Goal: Task Accomplishment & Management: Manage account settings

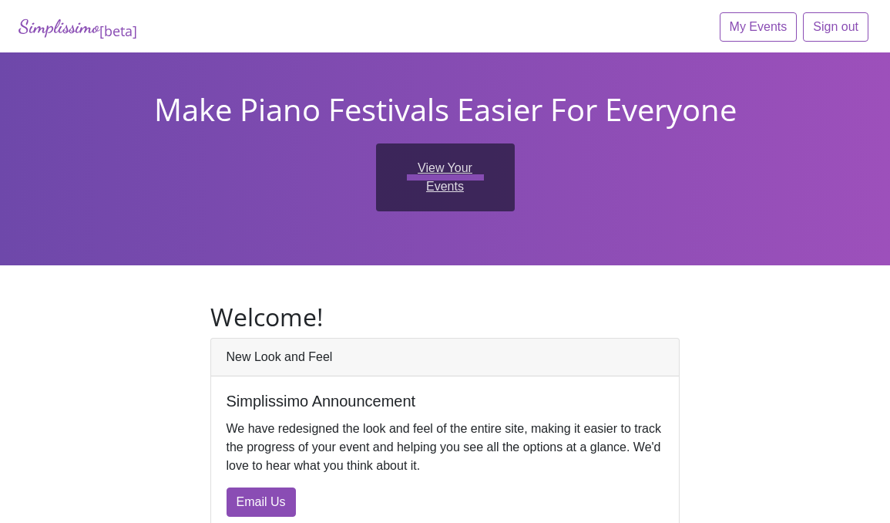
click at [475, 189] on link "View Your Events" at bounding box center [445, 177] width 139 height 68
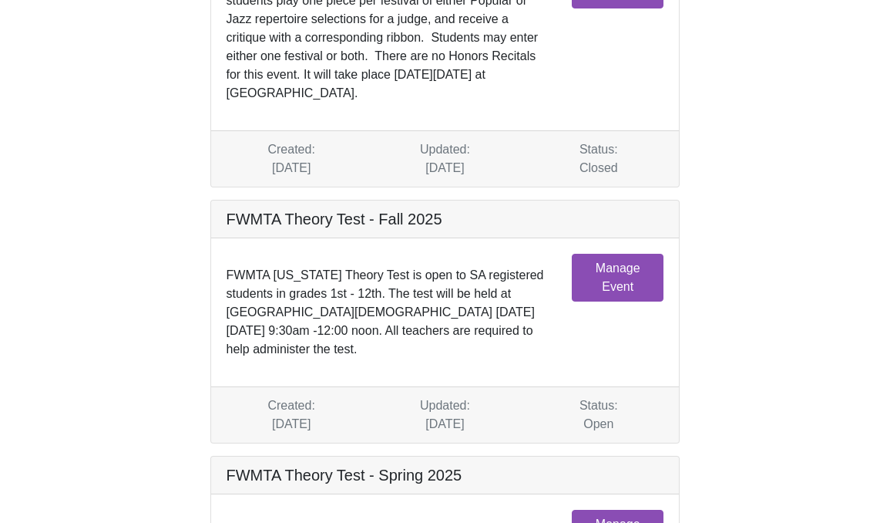
scroll to position [225, 0]
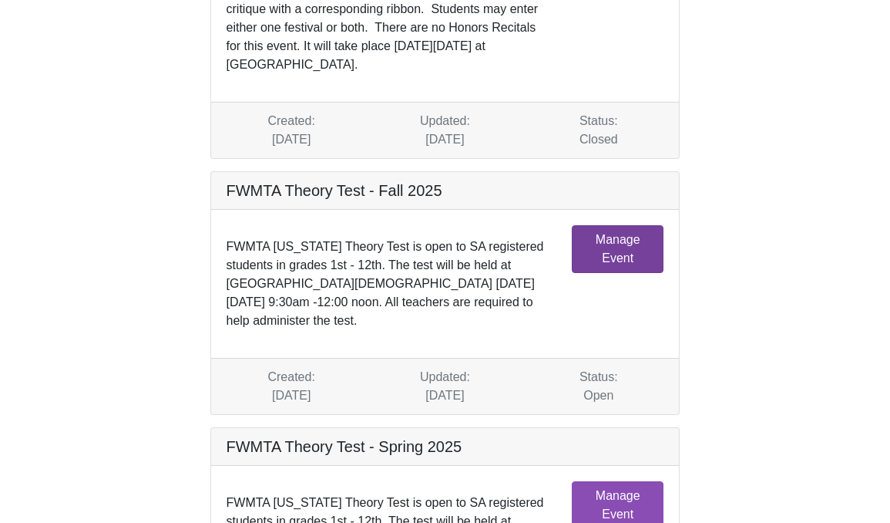
click at [627, 252] on link "Manage Event" at bounding box center [618, 249] width 92 height 48
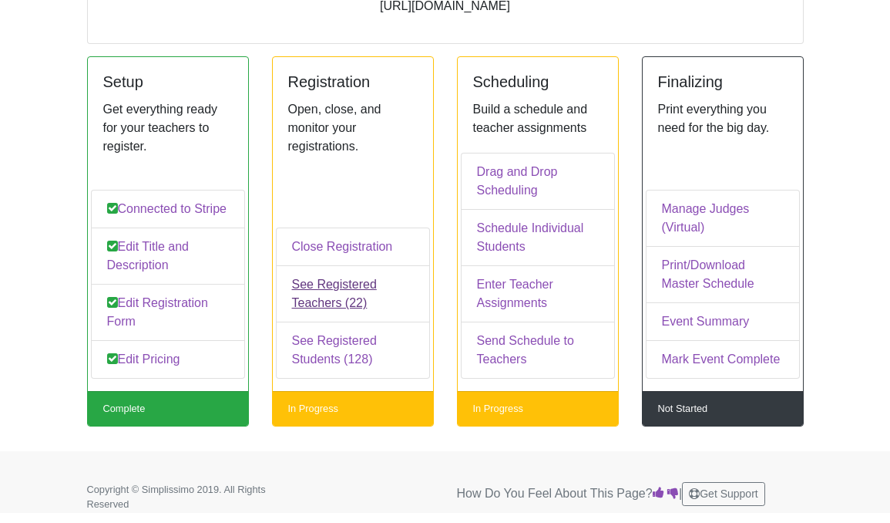
scroll to position [199, 0]
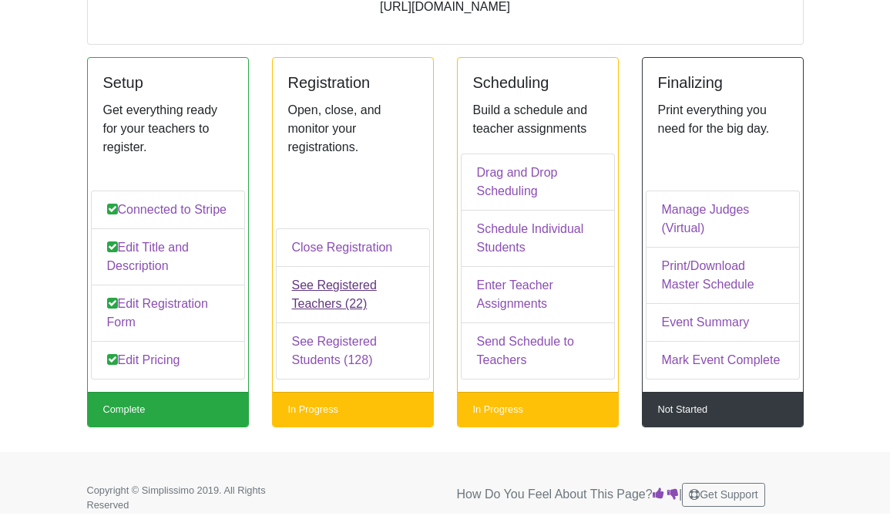
click at [346, 290] on link "See Registered Teachers (22)" at bounding box center [353, 294] width 154 height 57
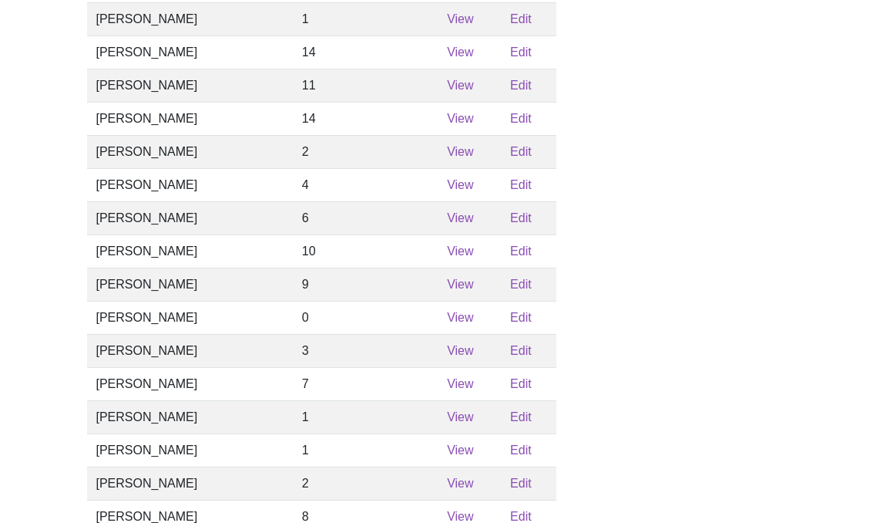
scroll to position [251, 0]
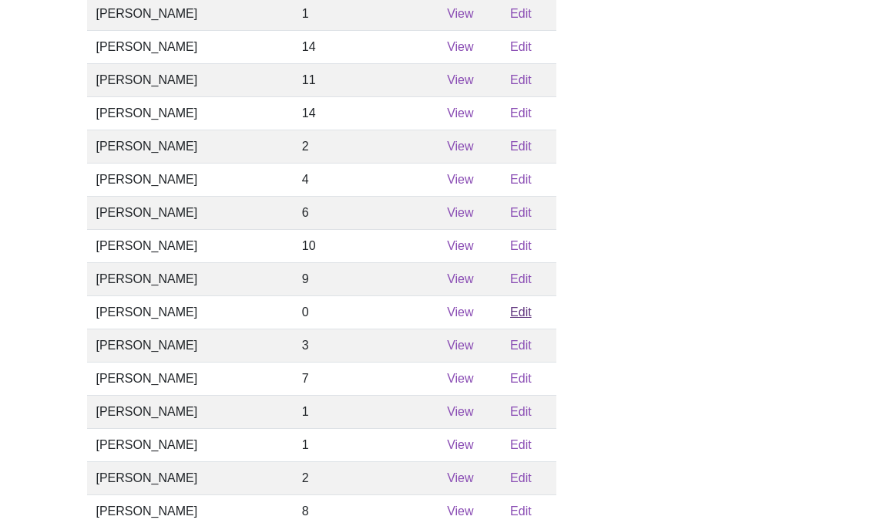
click at [518, 315] on link "Edit" at bounding box center [521, 311] width 22 height 13
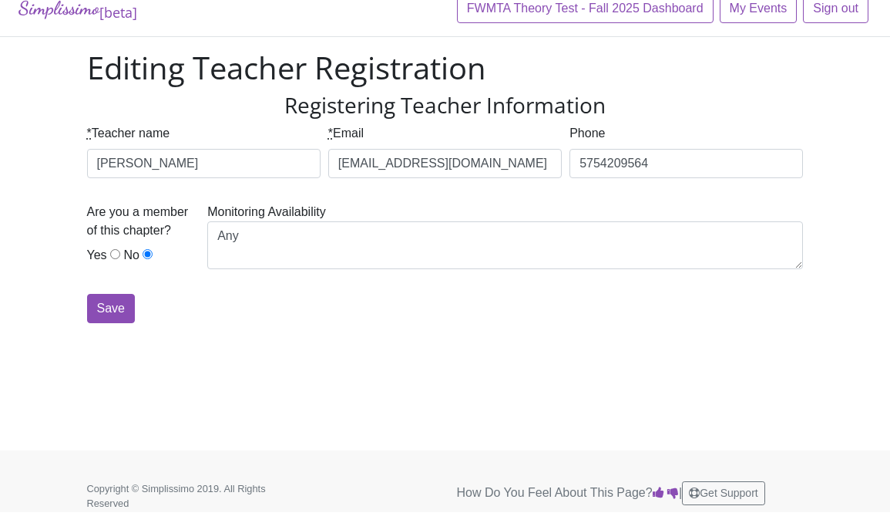
scroll to position [18, 0]
click at [123, 303] on input "Save" at bounding box center [111, 308] width 48 height 29
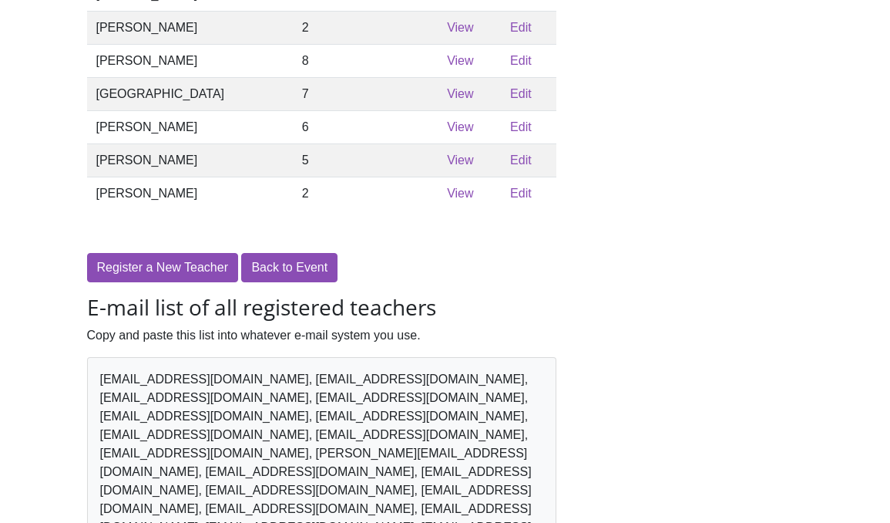
scroll to position [743, 0]
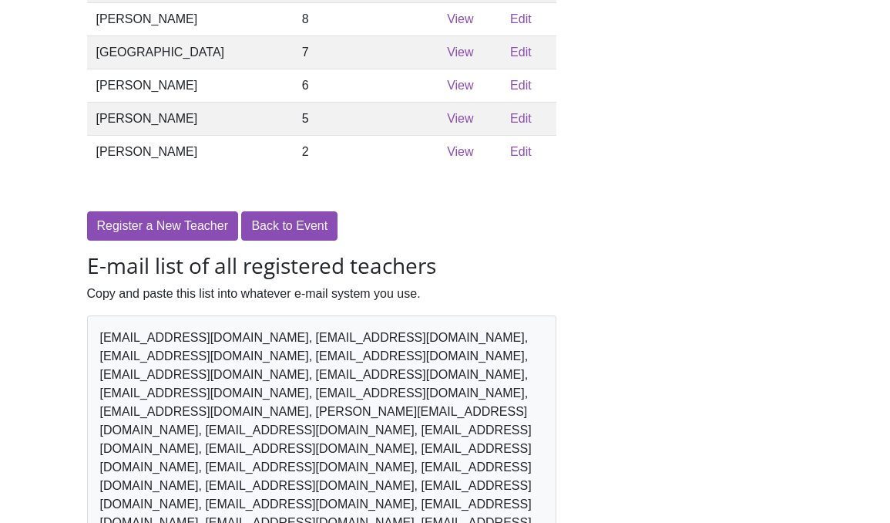
click at [311, 387] on div "[EMAIL_ADDRESS][DOMAIN_NAME], [EMAIL_ADDRESS][DOMAIN_NAME], [EMAIL_ADDRESS][DOM…" at bounding box center [322, 439] width 470 height 248
click at [318, 407] on div "[EMAIL_ADDRESS][DOMAIN_NAME], [EMAIL_ADDRESS][DOMAIN_NAME], [EMAIL_ADDRESS][DOM…" at bounding box center [322, 439] width 470 height 248
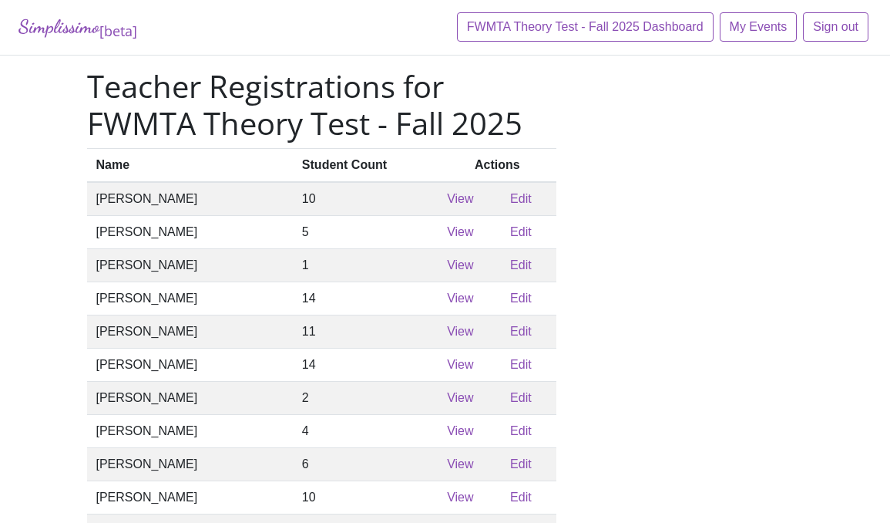
scroll to position [0, 0]
click at [751, 24] on link "My Events" at bounding box center [759, 26] width 78 height 29
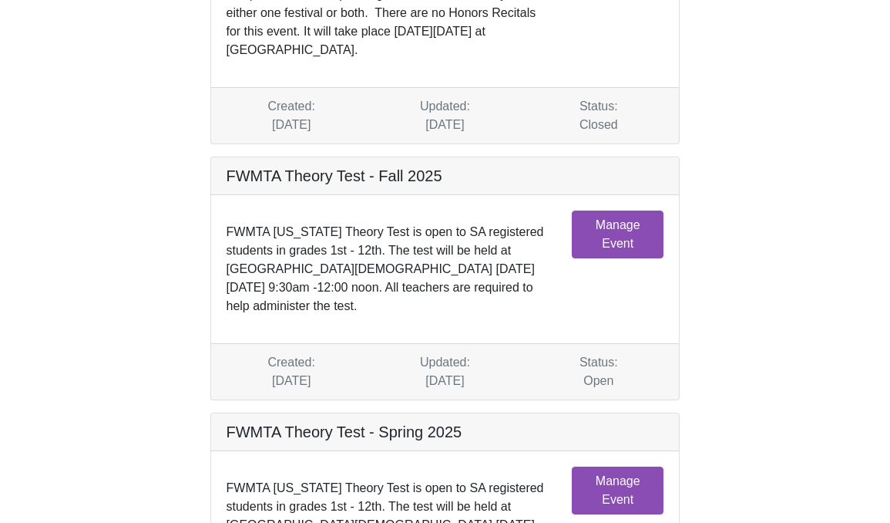
scroll to position [278, 0]
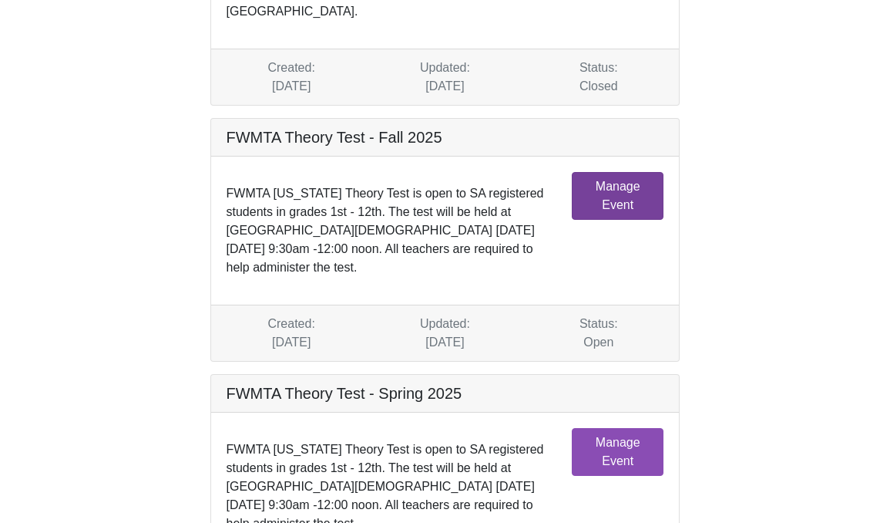
click at [623, 198] on link "Manage Event" at bounding box center [618, 196] width 92 height 48
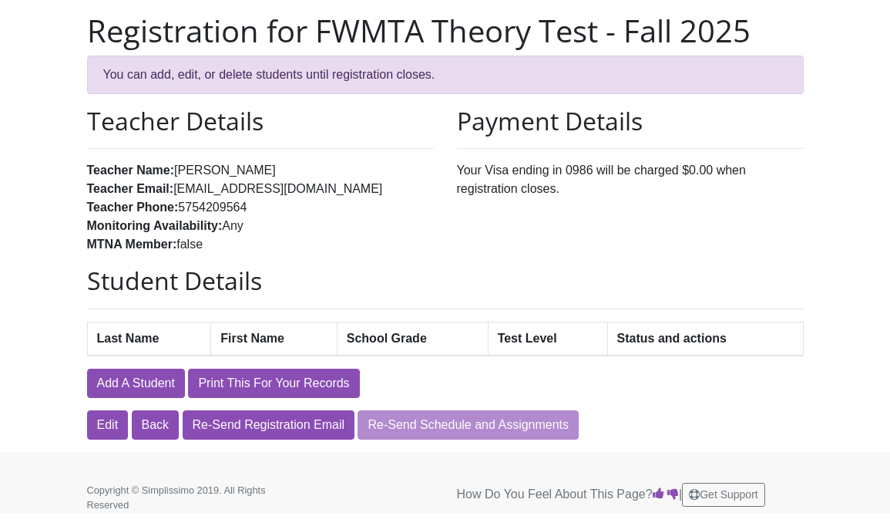
scroll to position [106, 0]
